Goal: Transaction & Acquisition: Obtain resource

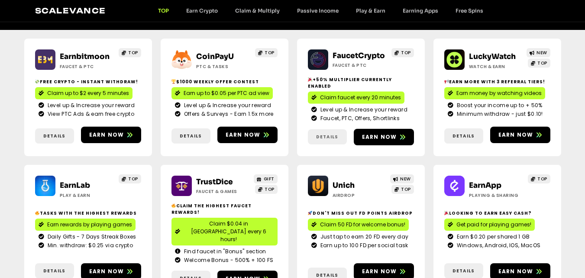
scroll to position [43, 0]
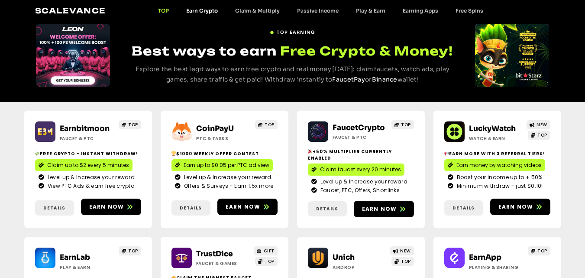
click at [206, 10] on link "Earn Crypto" at bounding box center [202, 10] width 49 height 6
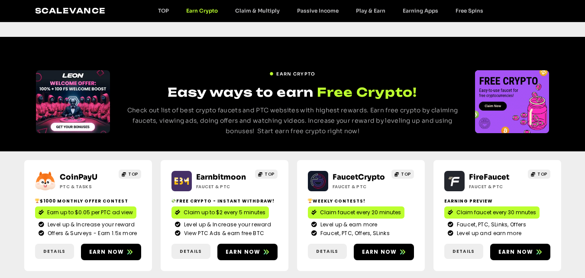
scroll to position [130, 0]
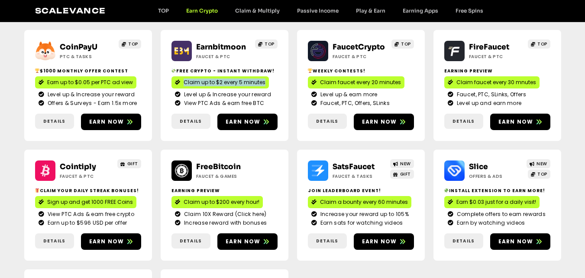
drag, startPoint x: 273, startPoint y: 79, endPoint x: 184, endPoint y: 85, distance: 89.0
click at [184, 85] on div "Claim up to $2 every 5 minutes" at bounding box center [225, 82] width 106 height 12
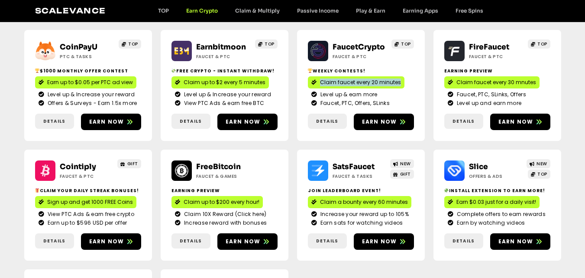
drag, startPoint x: 408, startPoint y: 81, endPoint x: 320, endPoint y: 84, distance: 88.9
click at [320, 84] on div "Claim faucet every 20 minutes" at bounding box center [361, 82] width 106 height 12
copy span "Claim faucet every 20 minutes"
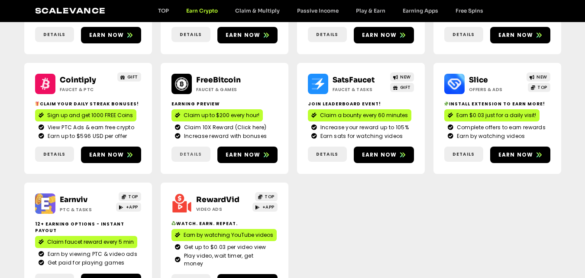
click at [194, 149] on link "Details" at bounding box center [191, 153] width 39 height 15
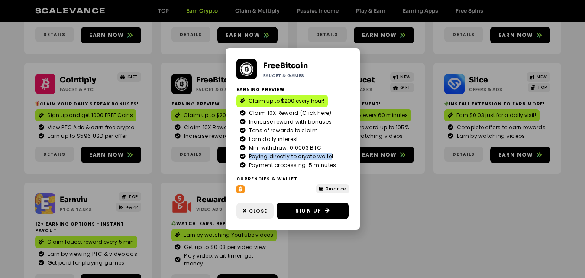
drag, startPoint x: 249, startPoint y: 156, endPoint x: 332, endPoint y: 159, distance: 82.8
click at [332, 159] on span "Paying directly to crypto wallet" at bounding box center [290, 156] width 87 height 8
drag, startPoint x: 334, startPoint y: 156, endPoint x: 249, endPoint y: 159, distance: 85.4
click at [249, 159] on li "Paying directly to crypto wallet" at bounding box center [293, 156] width 106 height 8
copy span "Paying directly to crypto wallet"
